Goal: Transaction & Acquisition: Purchase product/service

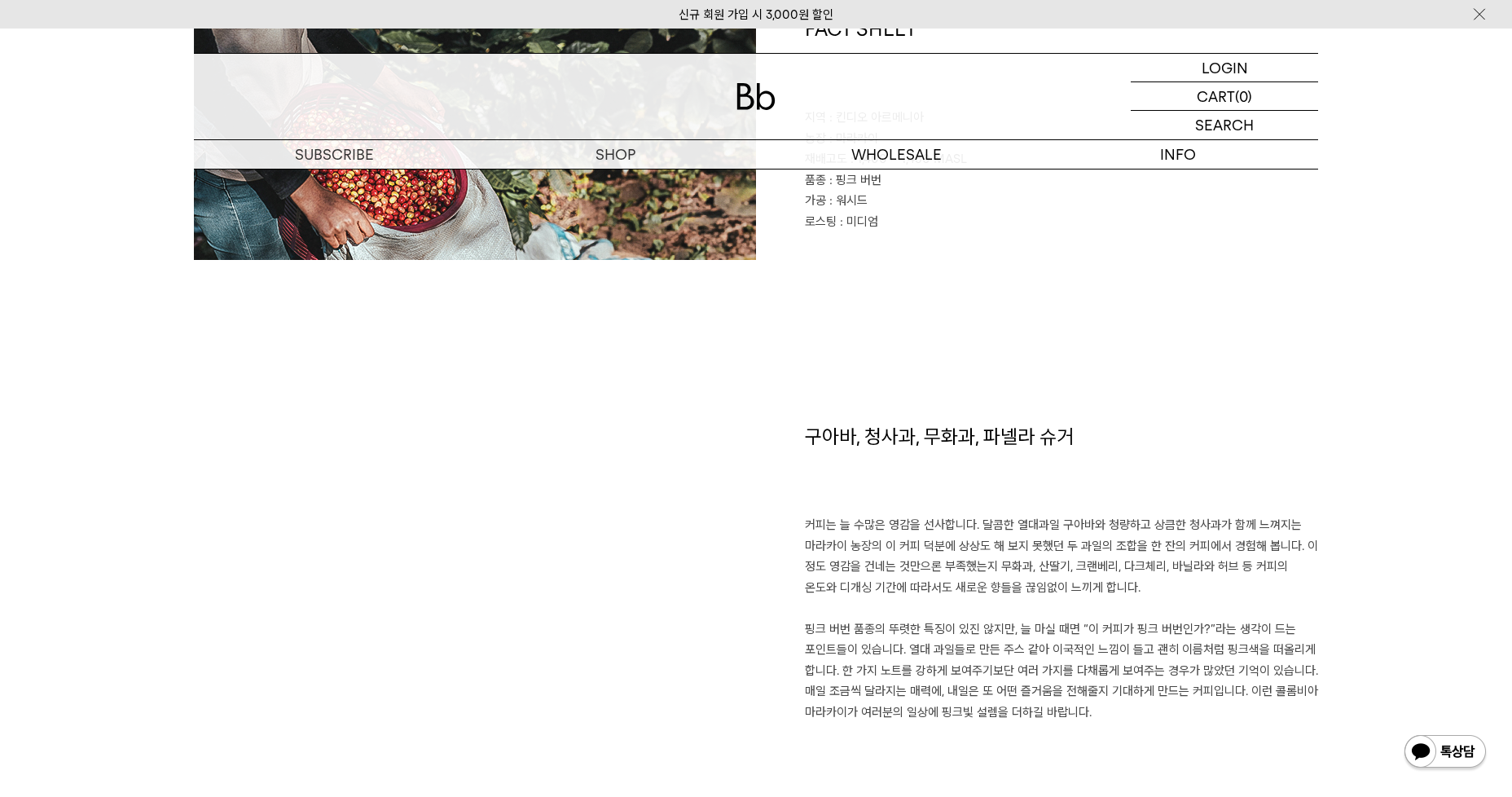
scroll to position [1060, 0]
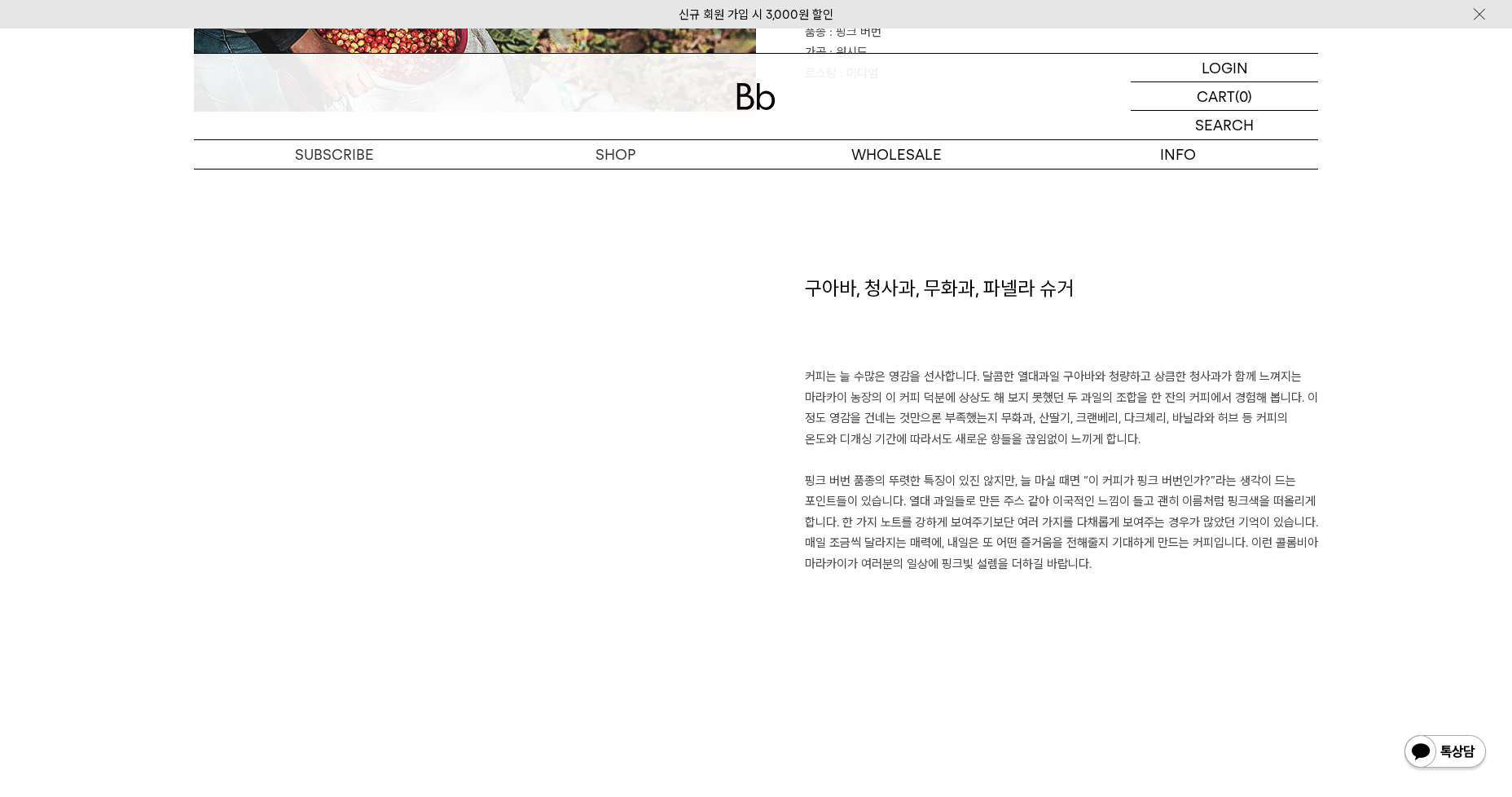
click at [1192, 576] on div "구아바, 청사과, 무화과, [PERSON_NAME] 커피는 늘 수많은 영감을 선사합니다. 달콤한 열대과일 구아바와 청량하고 상큼한 청사과가 함…" at bounding box center [1037, 486] width 563 height 422
drag, startPoint x: 1239, startPoint y: 600, endPoint x: 1352, endPoint y: 623, distance: 115.3
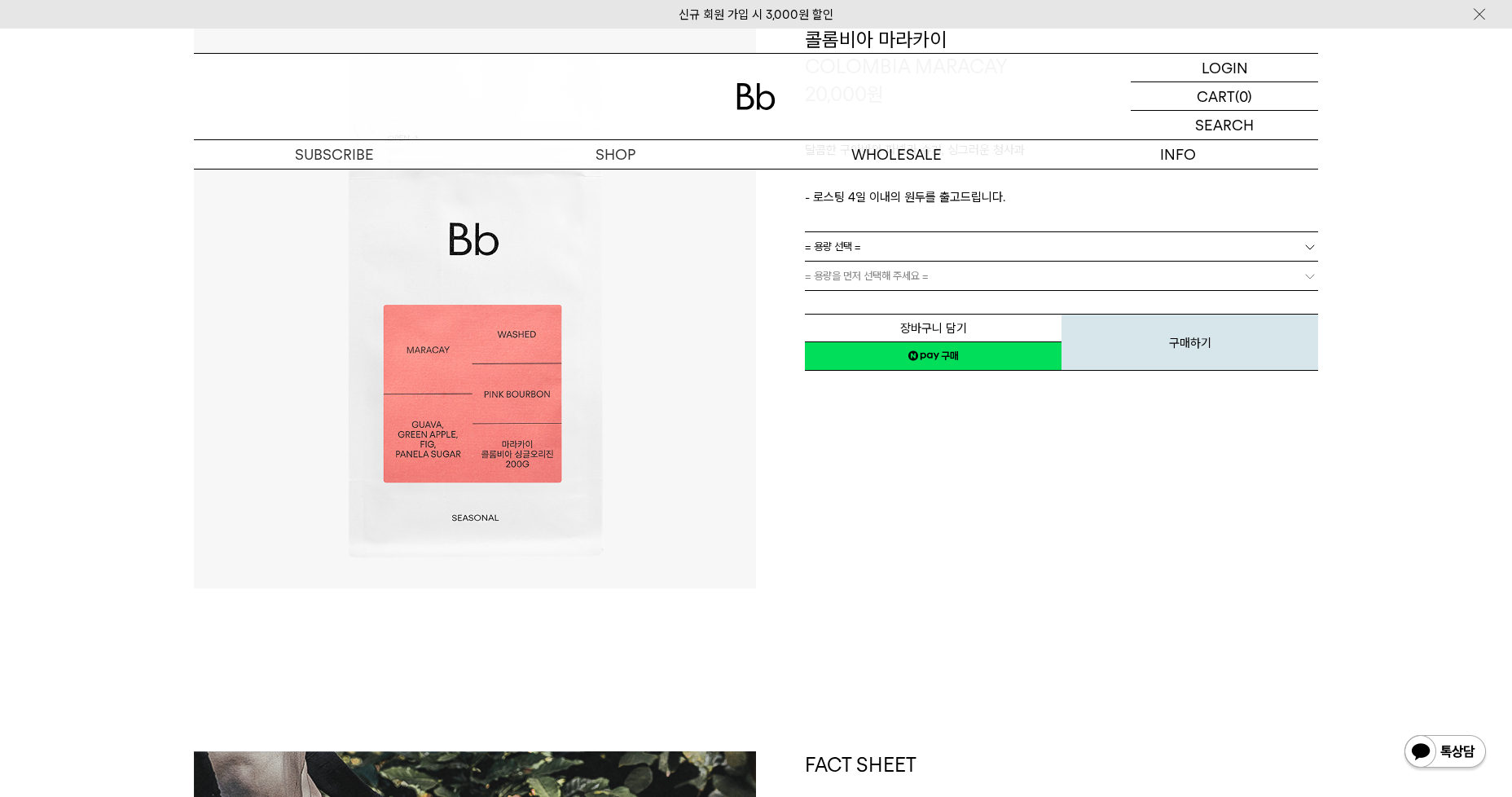
scroll to position [0, 0]
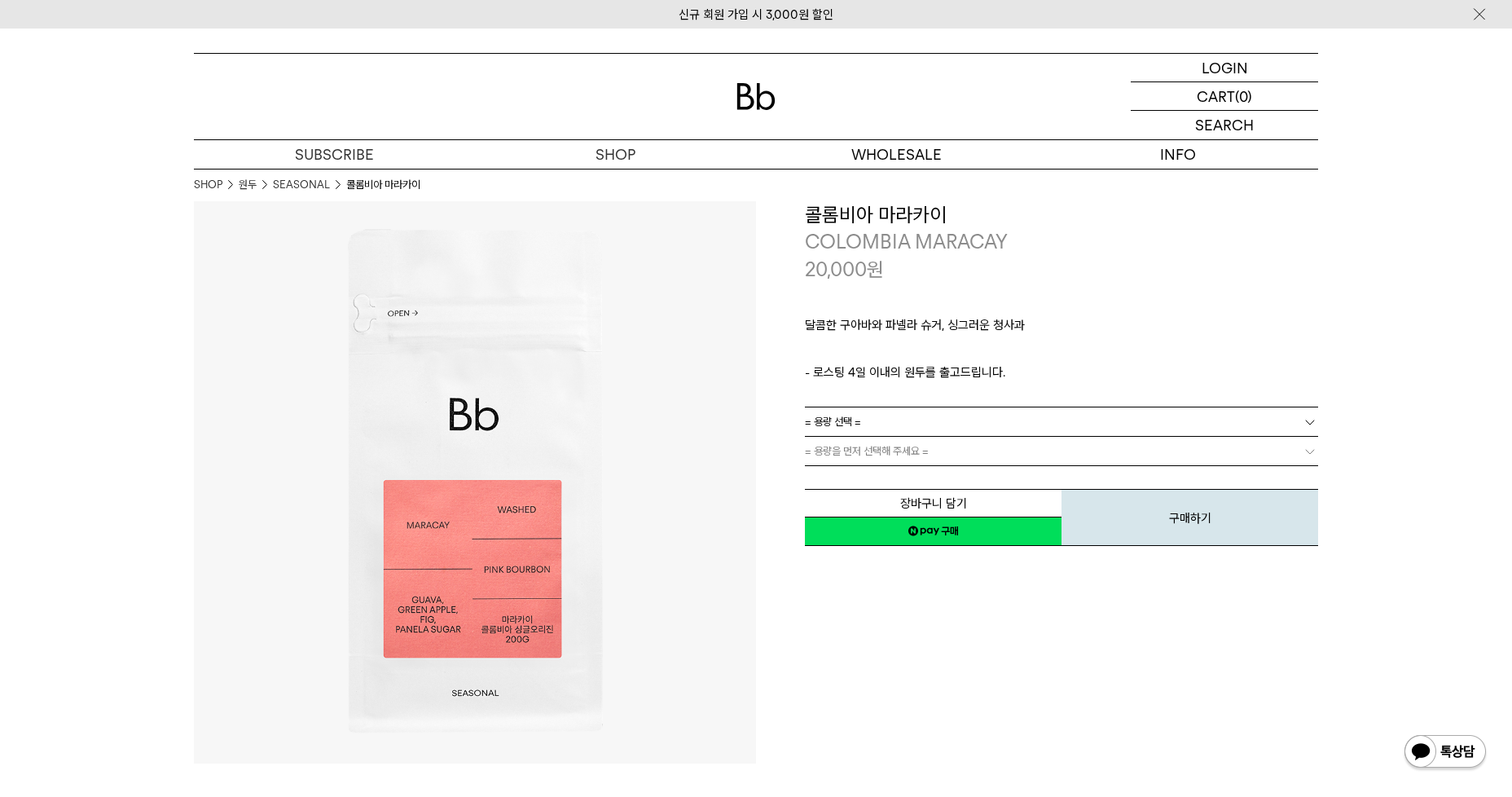
click at [1011, 418] on link "= 용량 선택 =" at bounding box center [1061, 422] width 513 height 29
click at [905, 486] on li "600g" at bounding box center [1070, 481] width 497 height 29
click at [915, 448] on link "= 분쇄도 선택 =" at bounding box center [1061, 452] width 513 height 29
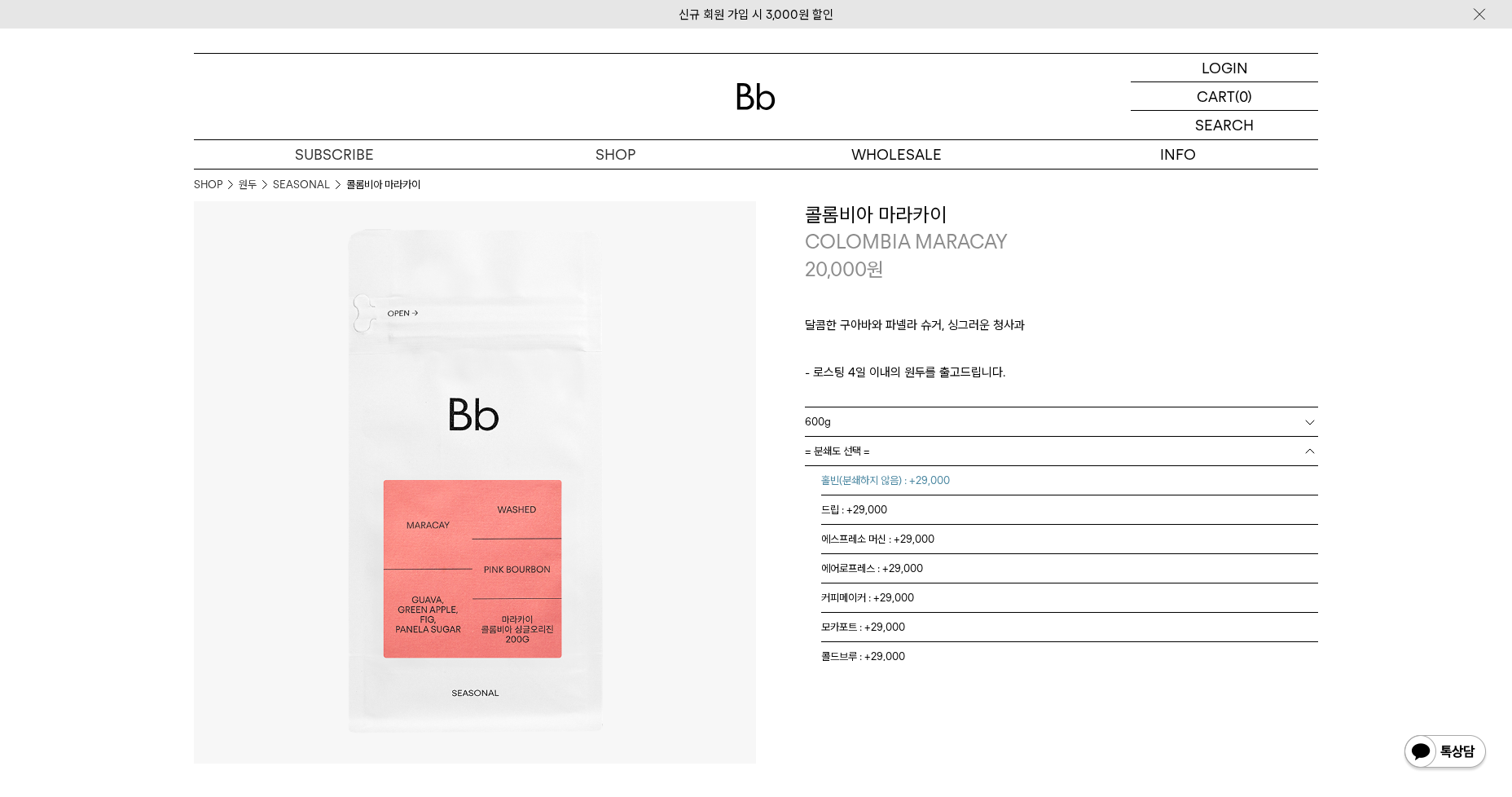
click at [916, 481] on li "홀빈(분쇄하지 않음) : +29,000" at bounding box center [1070, 481] width 497 height 29
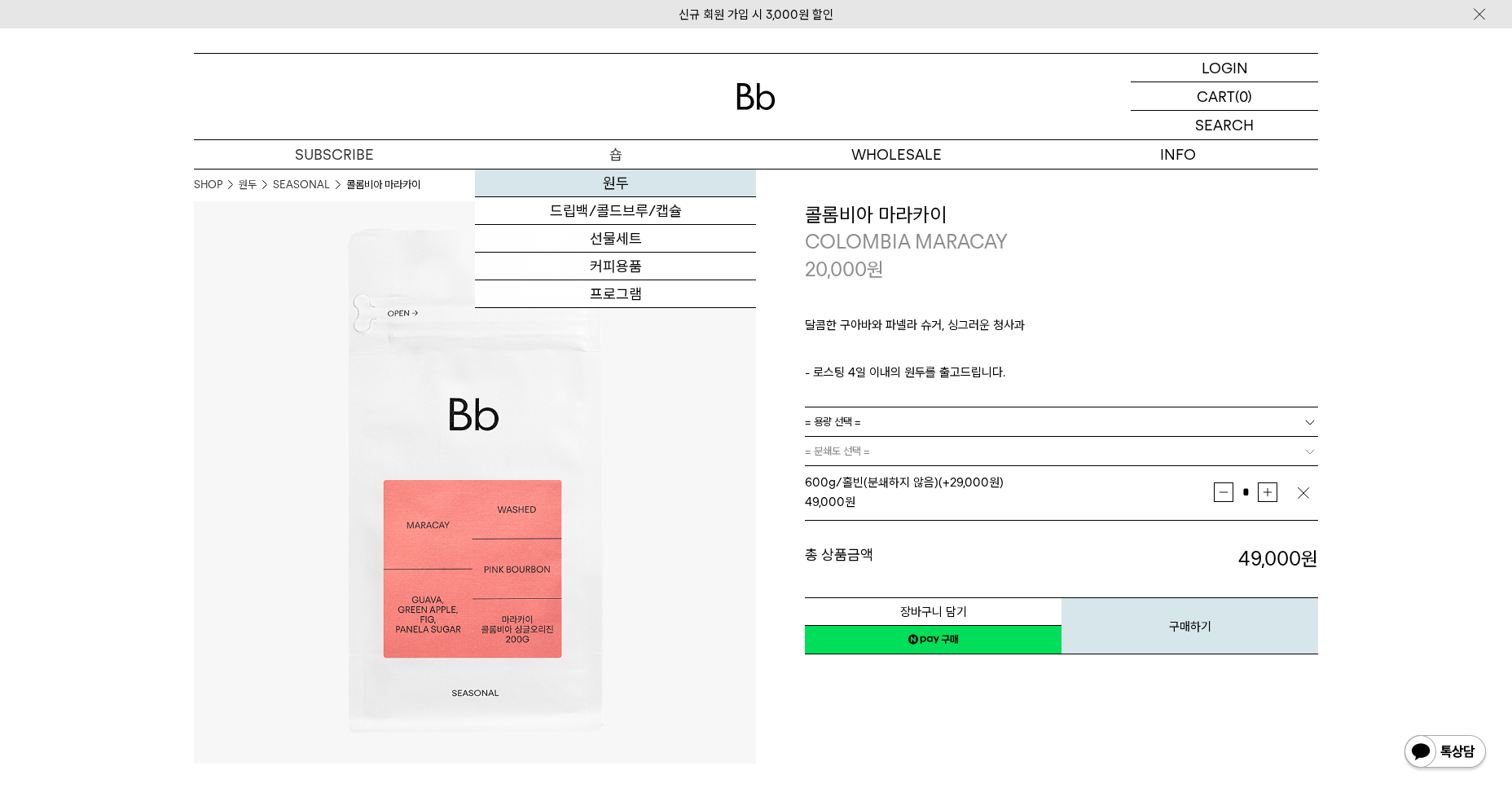
click at [619, 179] on link "원두" at bounding box center [615, 183] width 281 height 28
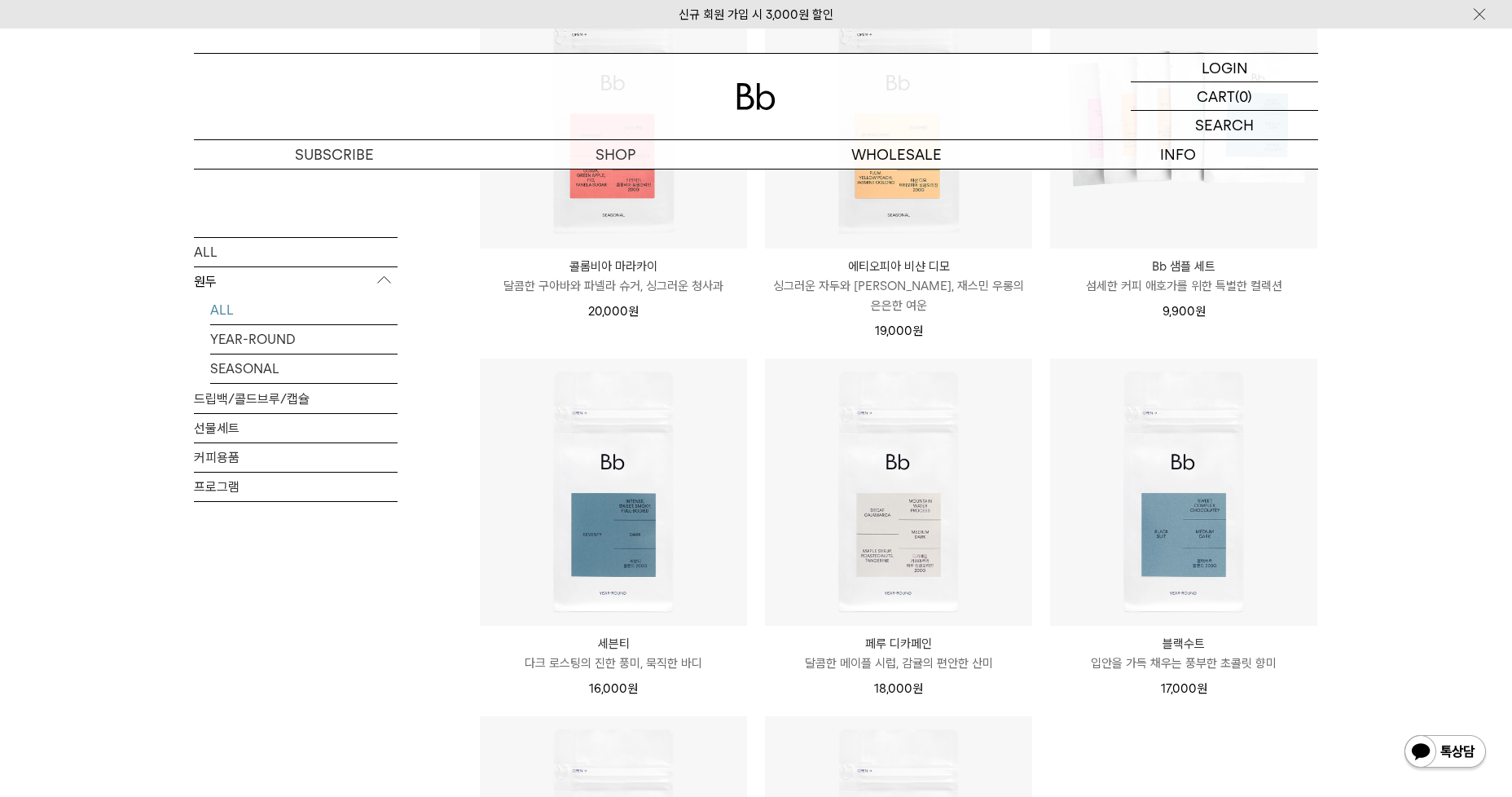
scroll to position [1223, 0]
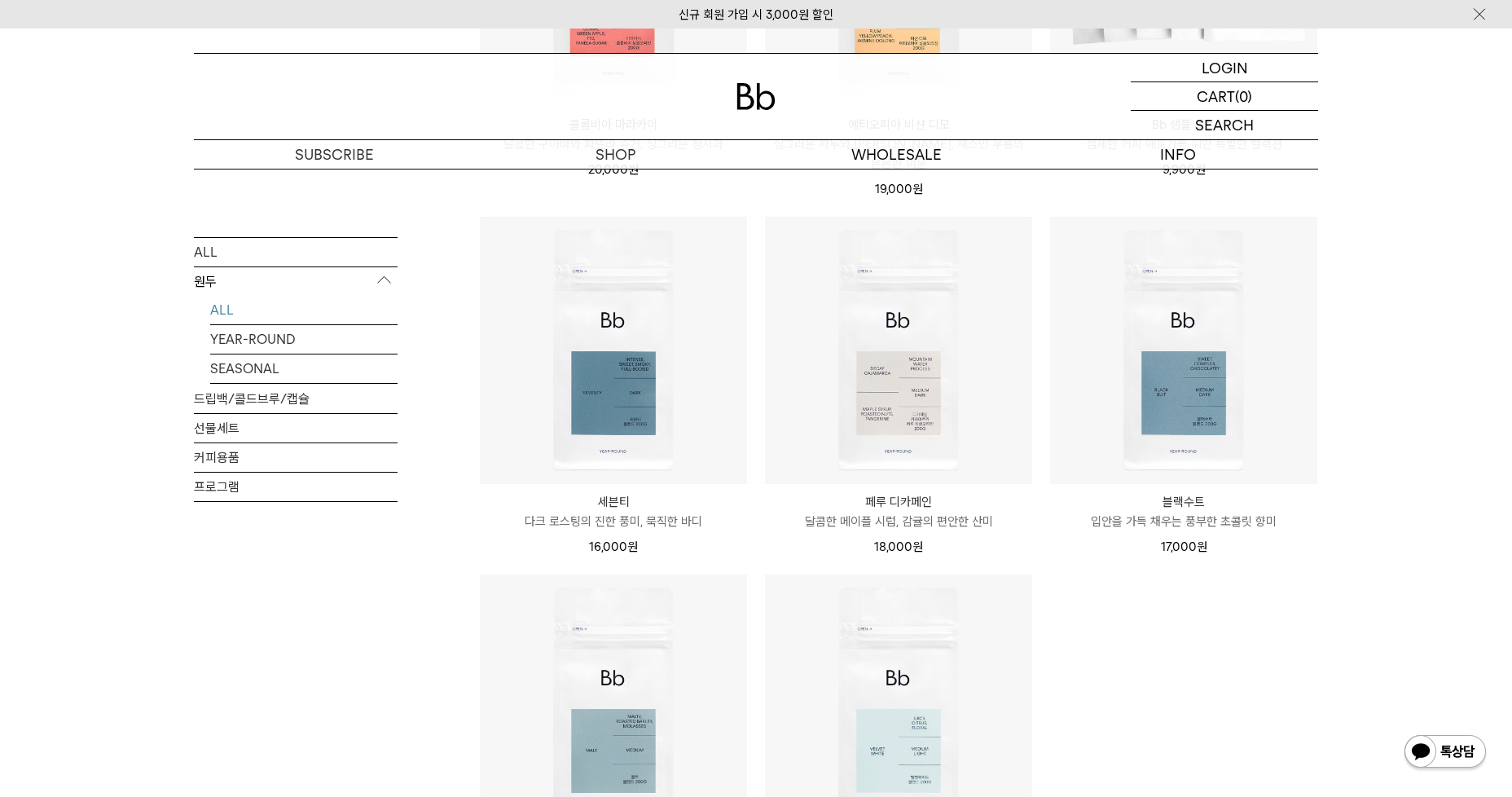
click at [1243, 512] on p "입안을 가득 채우는 풍부한 초콜릿 향미" at bounding box center [1184, 521] width 267 height 19
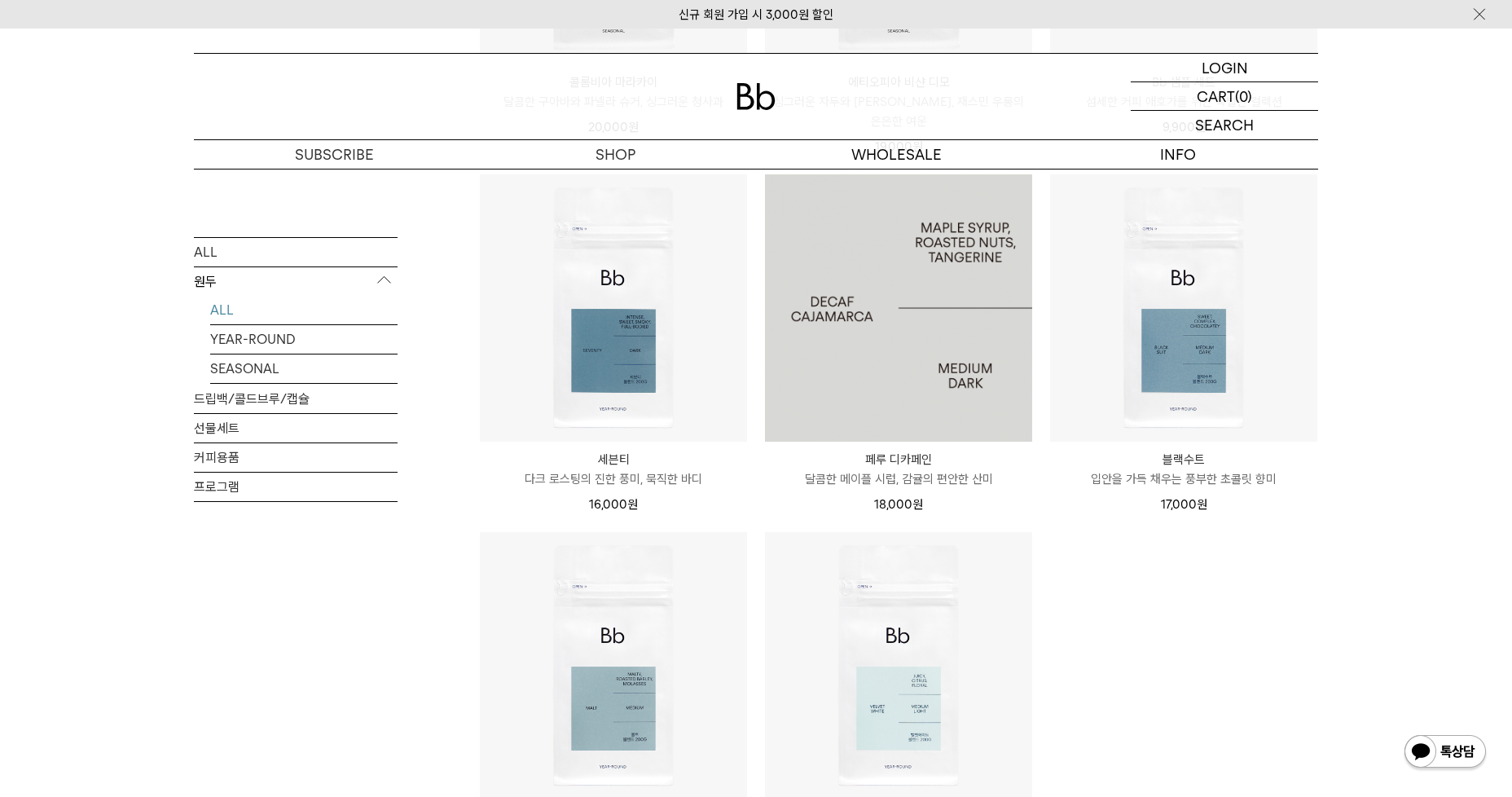
scroll to position [1386, 0]
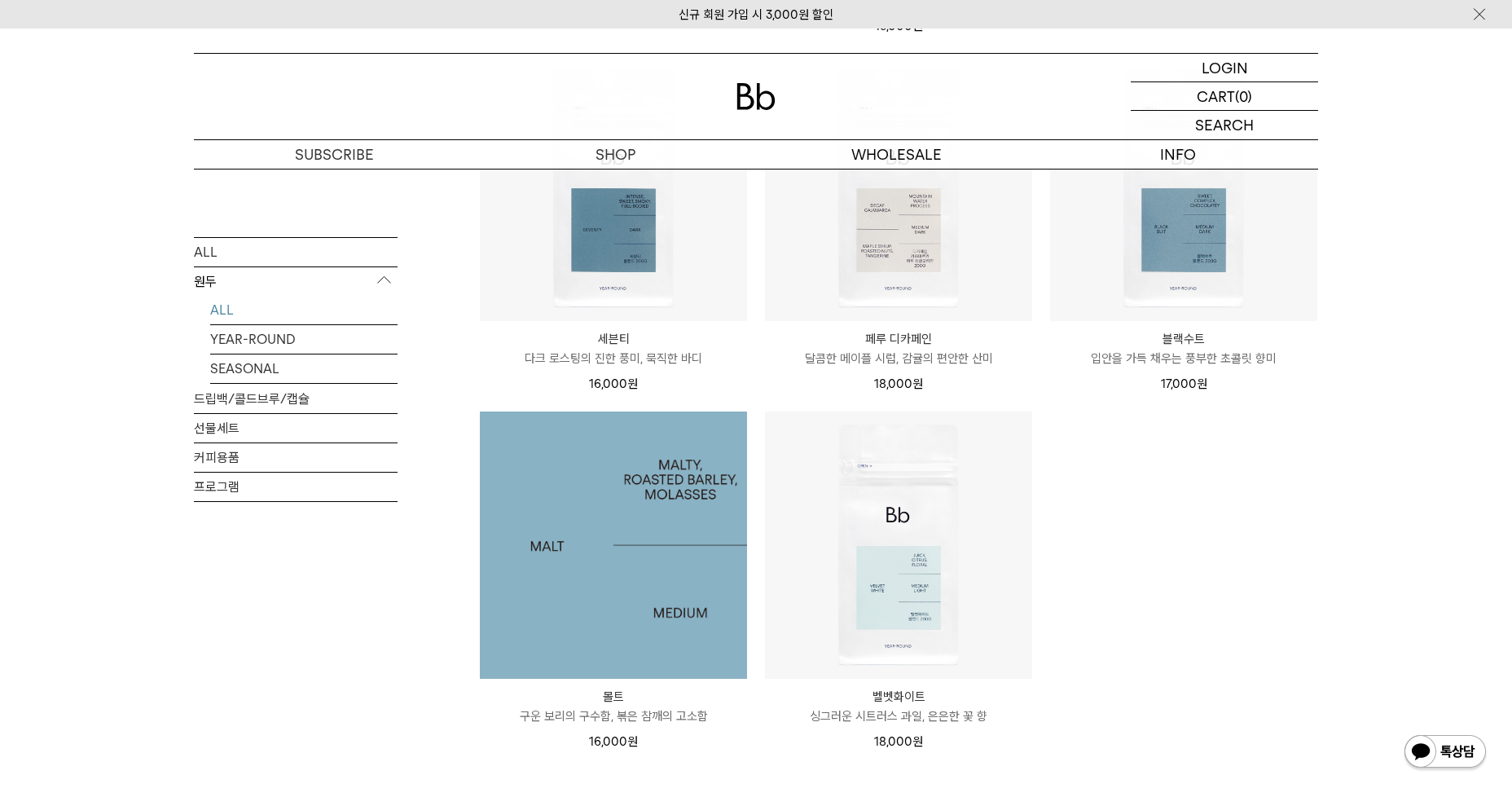
click at [628, 574] on img at bounding box center [613, 546] width 267 height 267
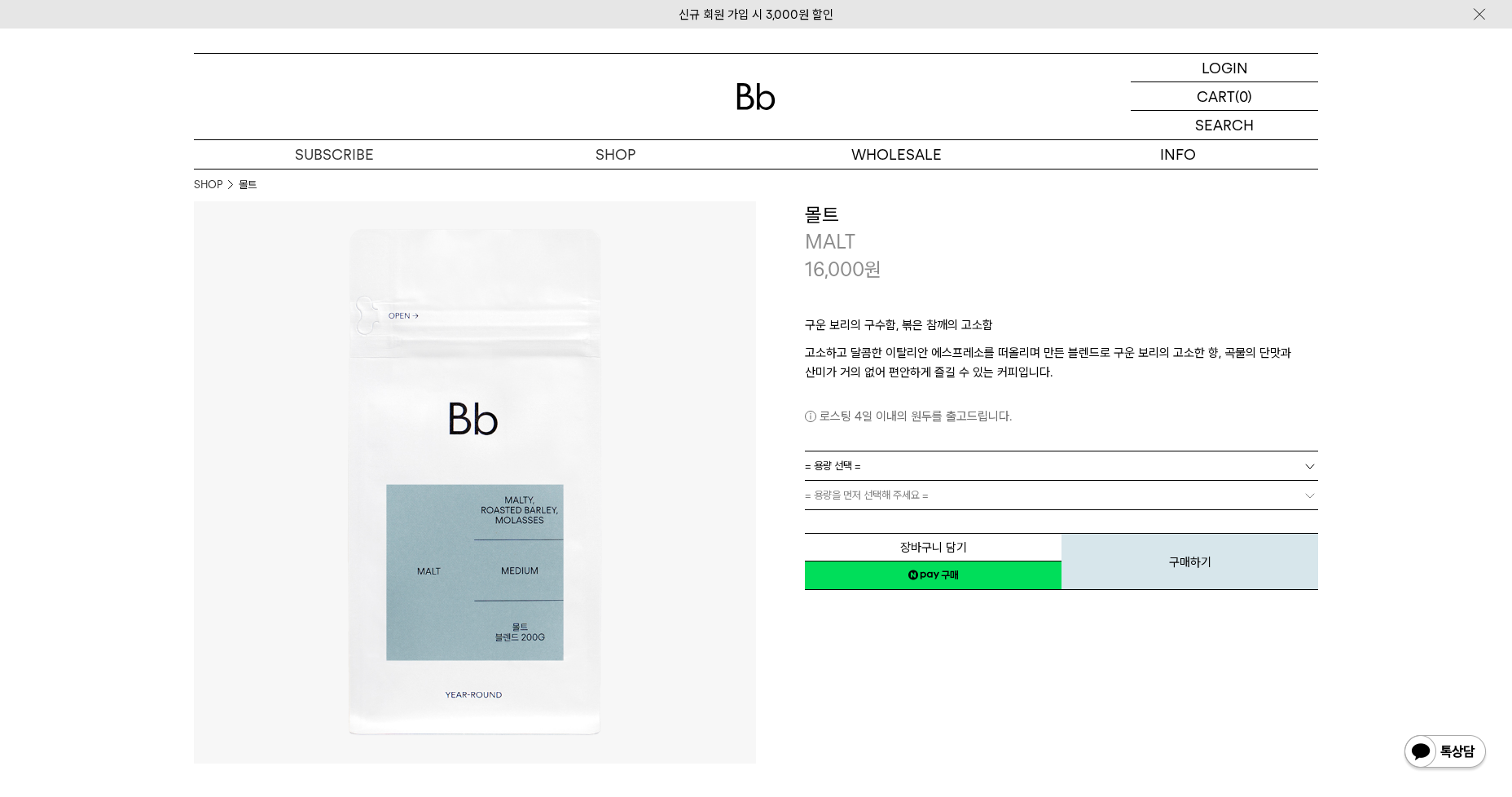
click at [1001, 468] on link "= 용량 선택 =" at bounding box center [1061, 466] width 513 height 29
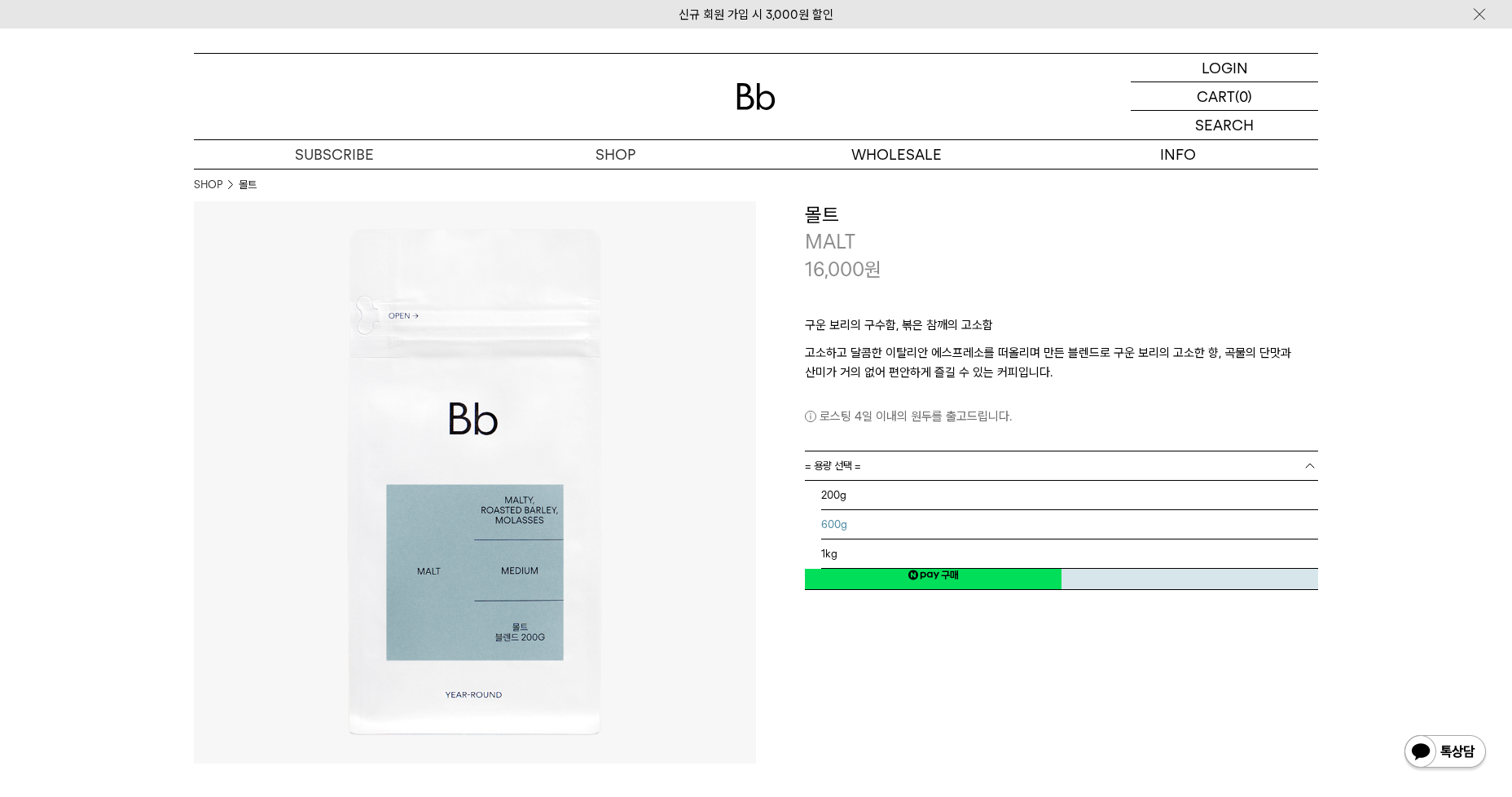
click at [963, 526] on li "600g" at bounding box center [1070, 525] width 497 height 29
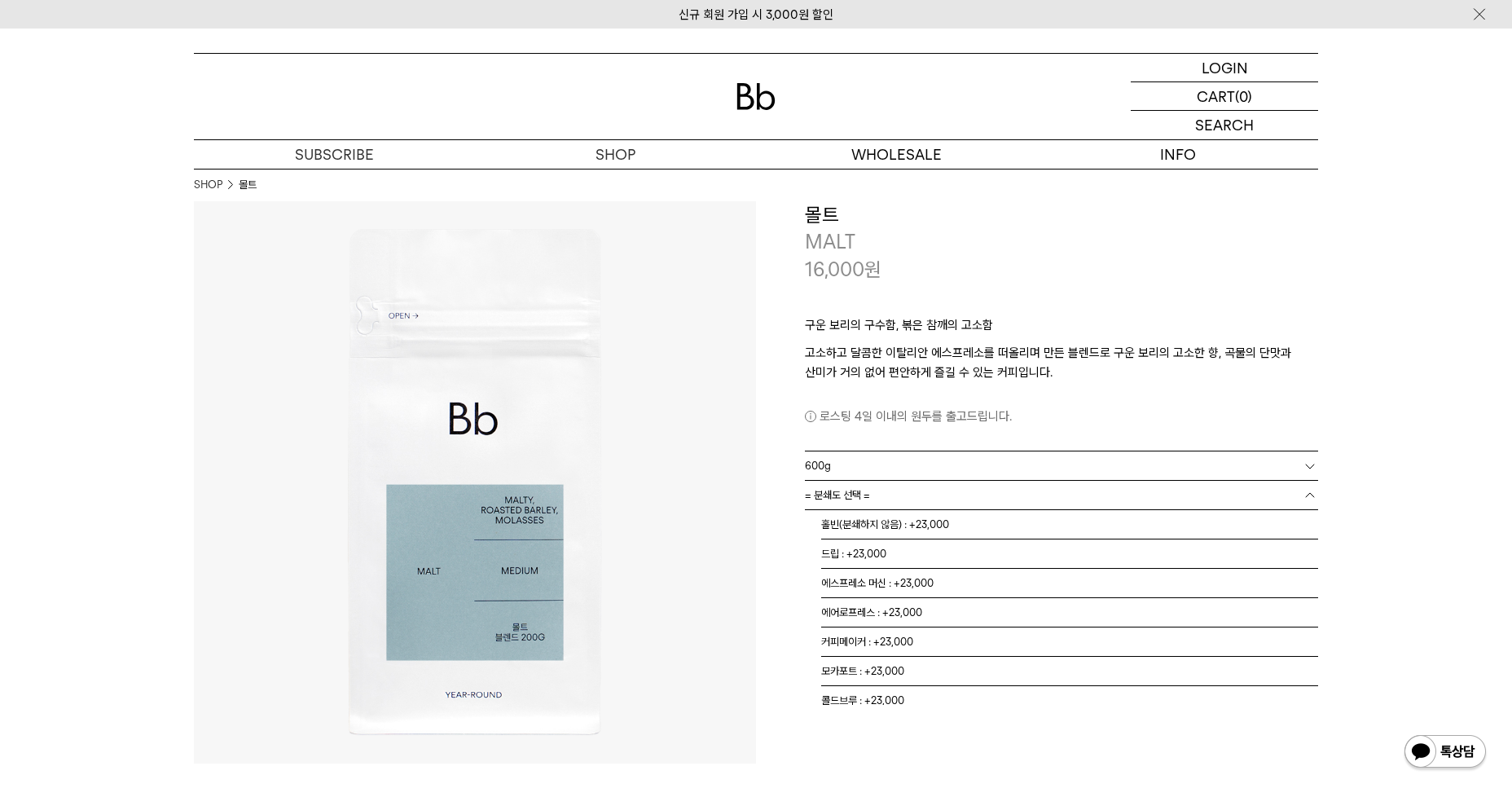
click at [978, 496] on link "= 분쇄도 선택 =" at bounding box center [1061, 495] width 513 height 29
click at [973, 522] on li "홀빈(분쇄하지 않음) : +23,000" at bounding box center [1070, 525] width 497 height 29
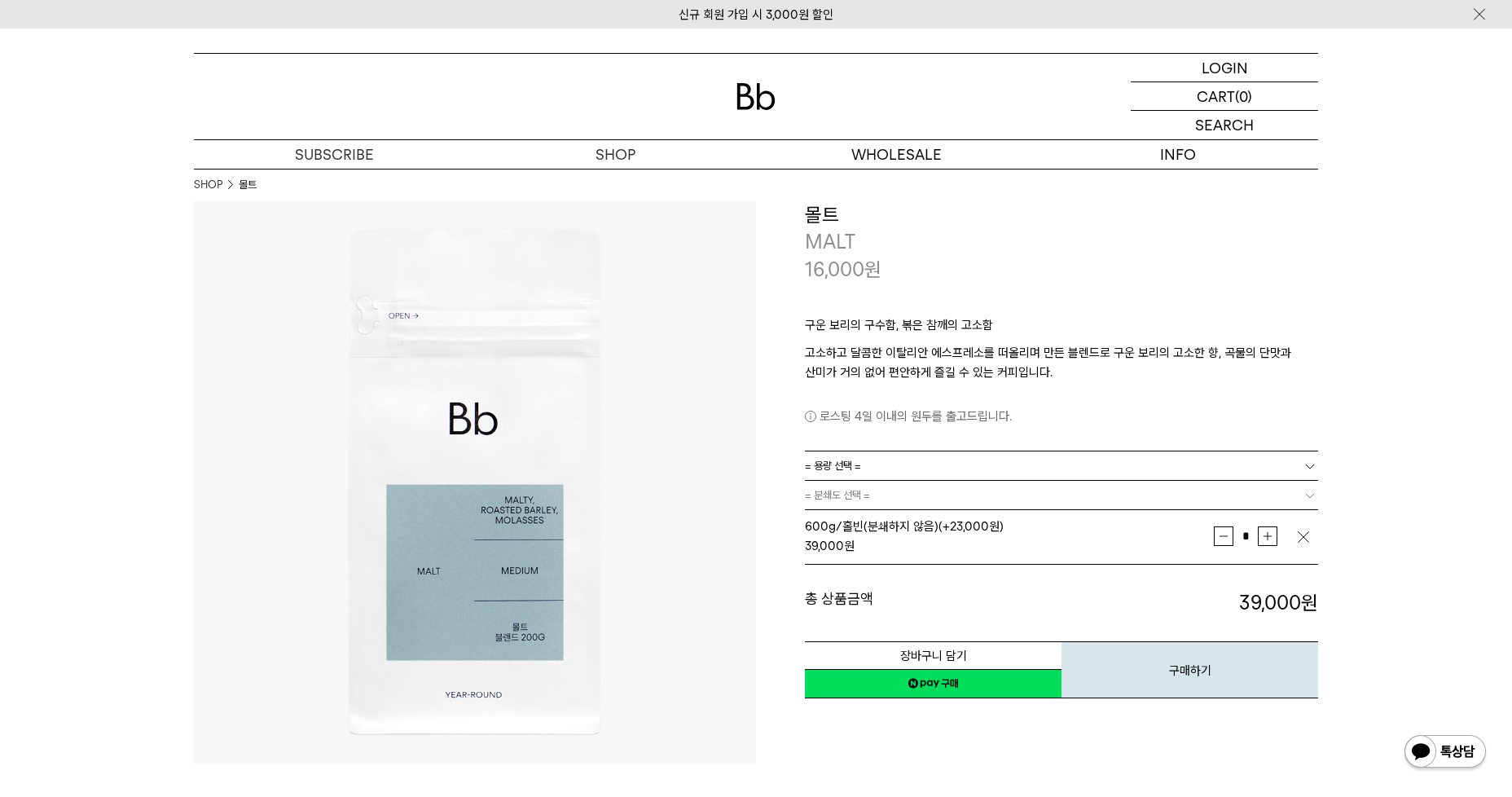
click at [986, 680] on link "네이버페이 구매하기" at bounding box center [934, 684] width 257 height 29
